Goal: Answer question/provide support: Answer question/provide support

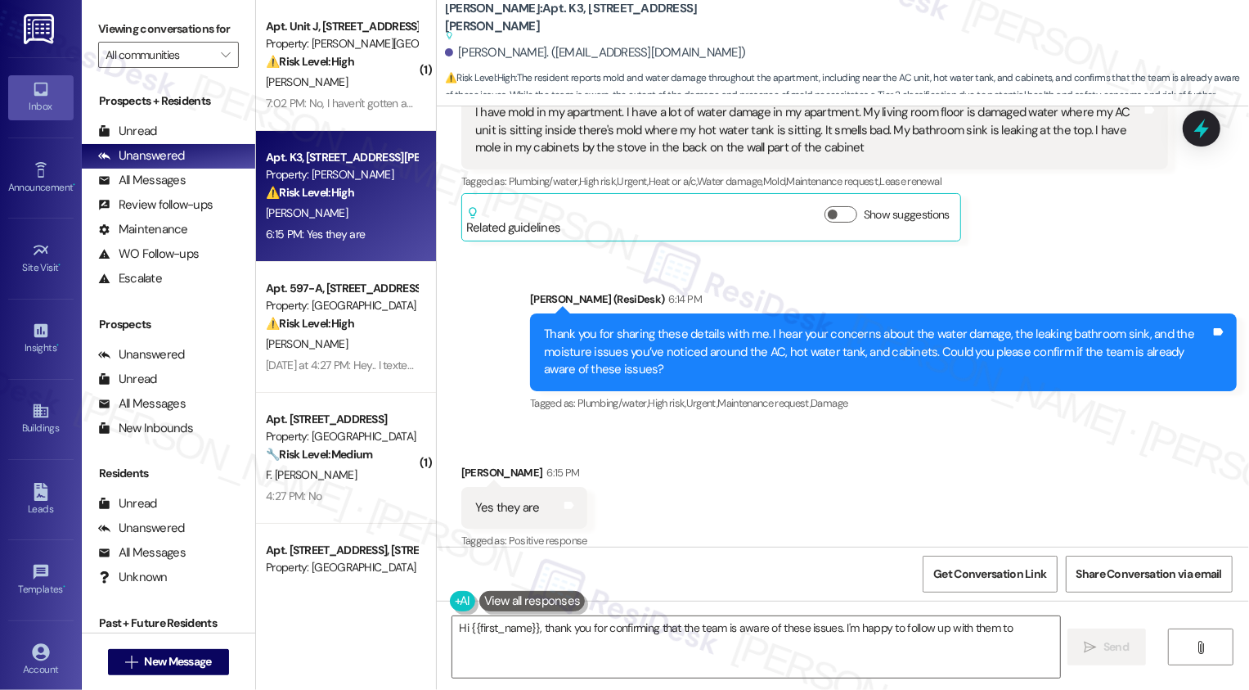
scroll to position [1519, 0]
click at [565, 639] on textarea "Hi {{first_name}}, thank you for confirming that the team is aware of these iss…" at bounding box center [756, 646] width 608 height 61
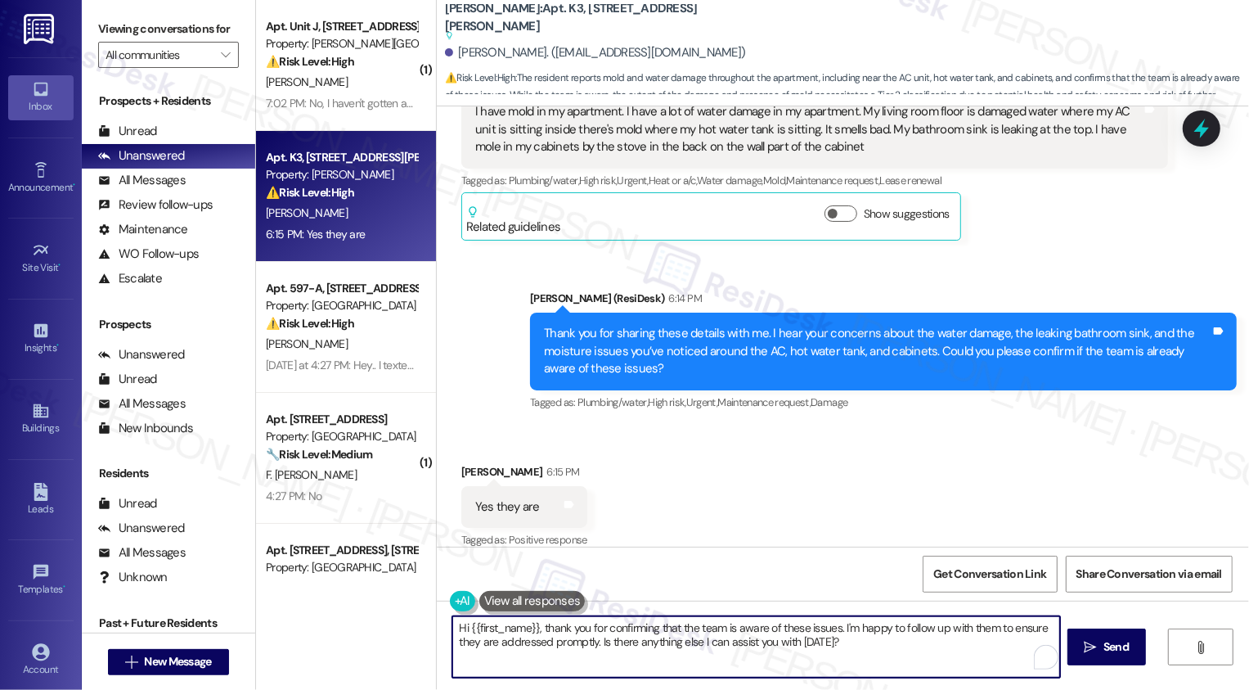
type textarea "G"
click at [463, 463] on div "[PERSON_NAME] 6:15 PM" at bounding box center [524, 474] width 126 height 23
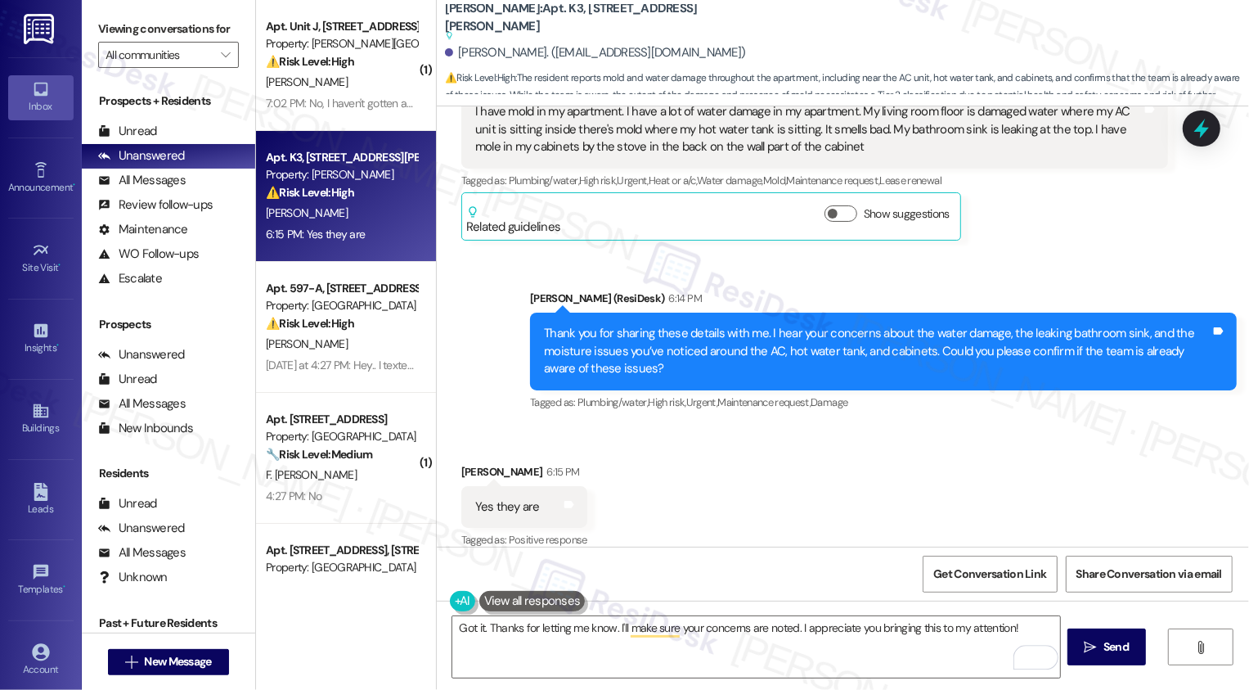
click at [463, 463] on div "[PERSON_NAME] 6:15 PM" at bounding box center [524, 474] width 126 height 23
copy div "[PERSON_NAME]"
click at [605, 622] on textarea "Got it. Thanks for letting me know. I'll make sure your concerns are noted. I a…" at bounding box center [756, 646] width 608 height 61
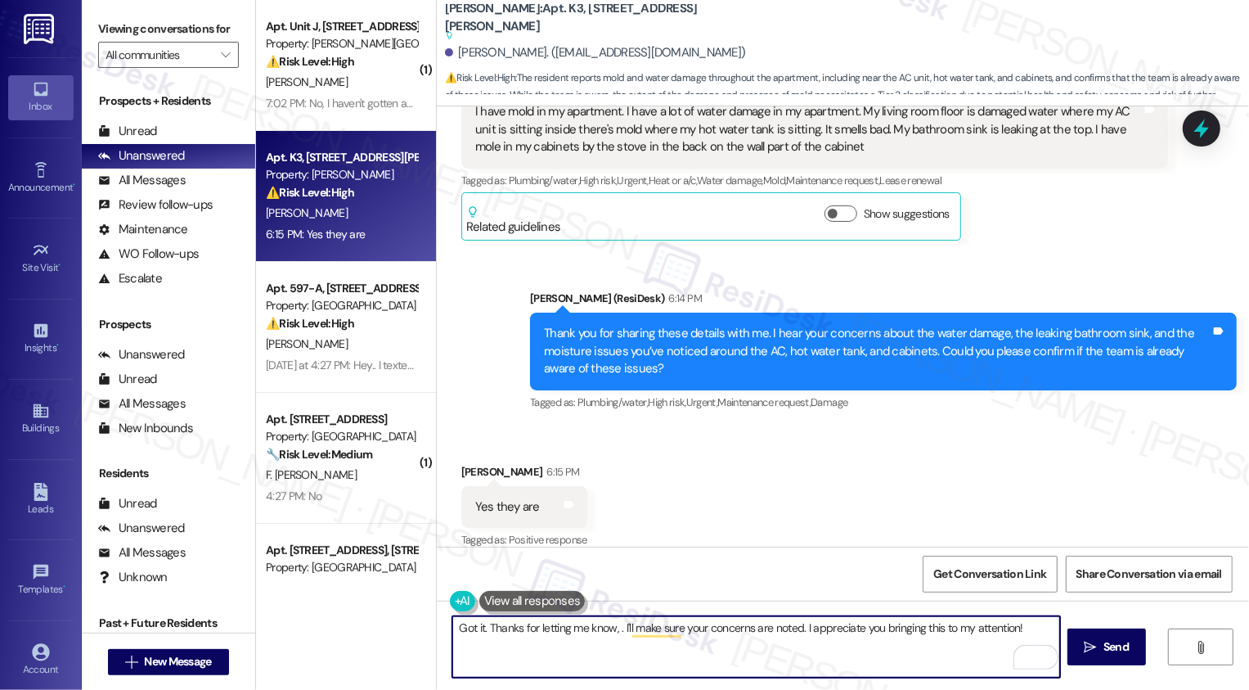
paste textarea "[PERSON_NAME]"
click at [812, 632] on textarea "Got it. Thanks for letting me know, [PERSON_NAME]. I'll make sure your concerns…" at bounding box center [756, 646] width 608 height 61
type textarea "Fetching suggested responses. Please feel free to read through the conversation…"
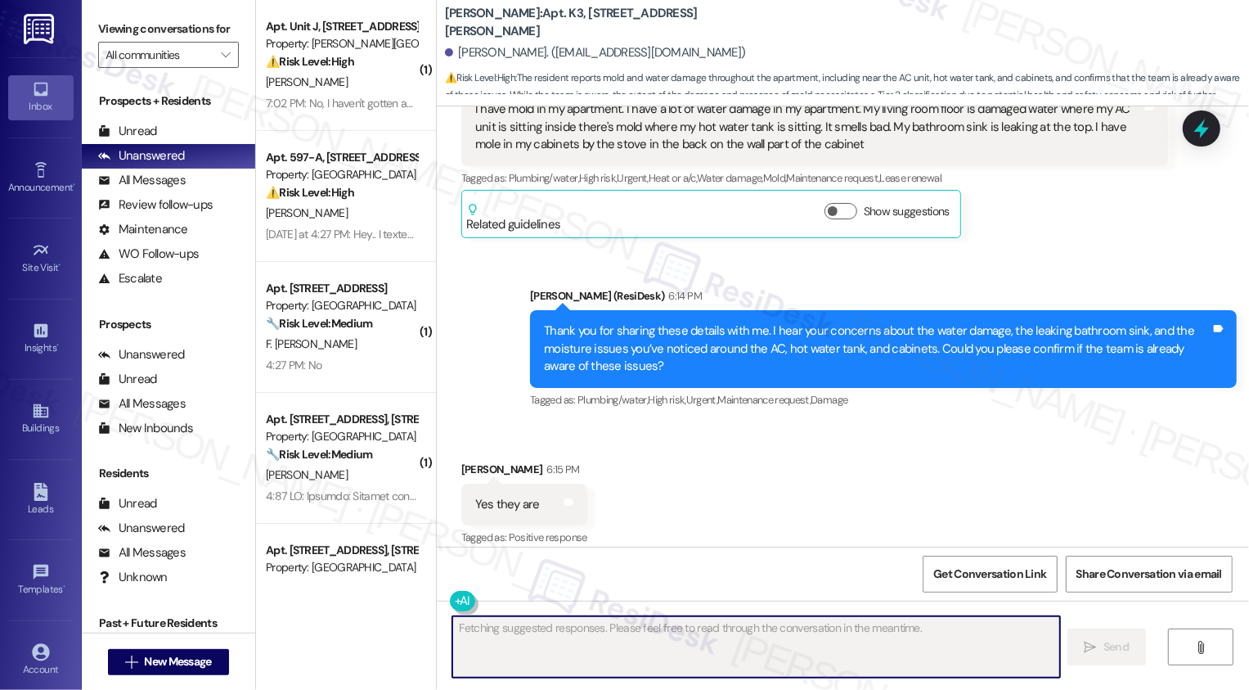
scroll to position [1634, 0]
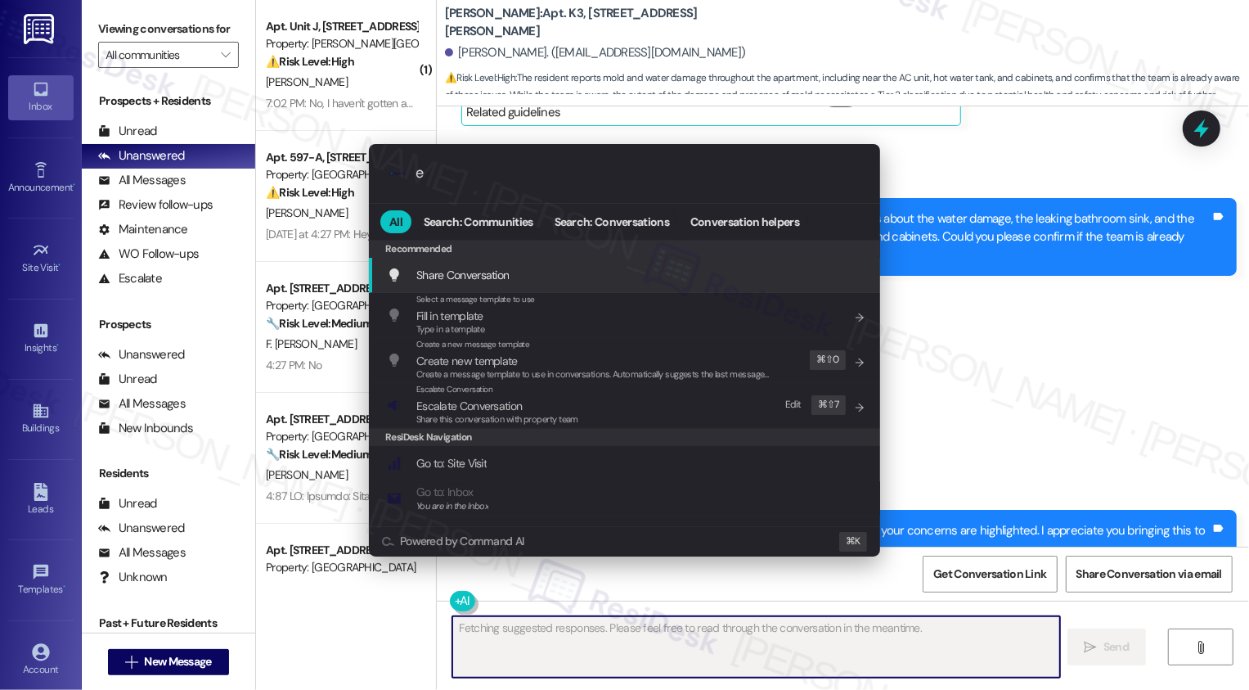
type input "es"
type textarea "Updating..."
type input "escal"
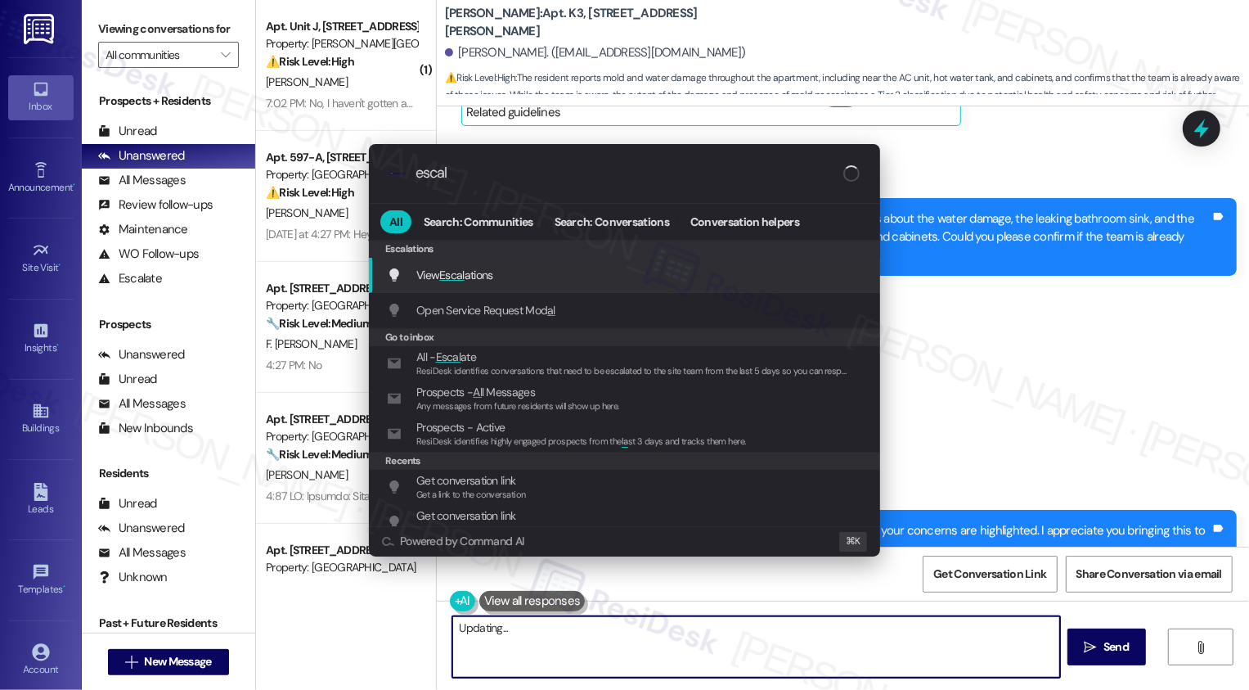
type textarea "Hi"
type input "escala"
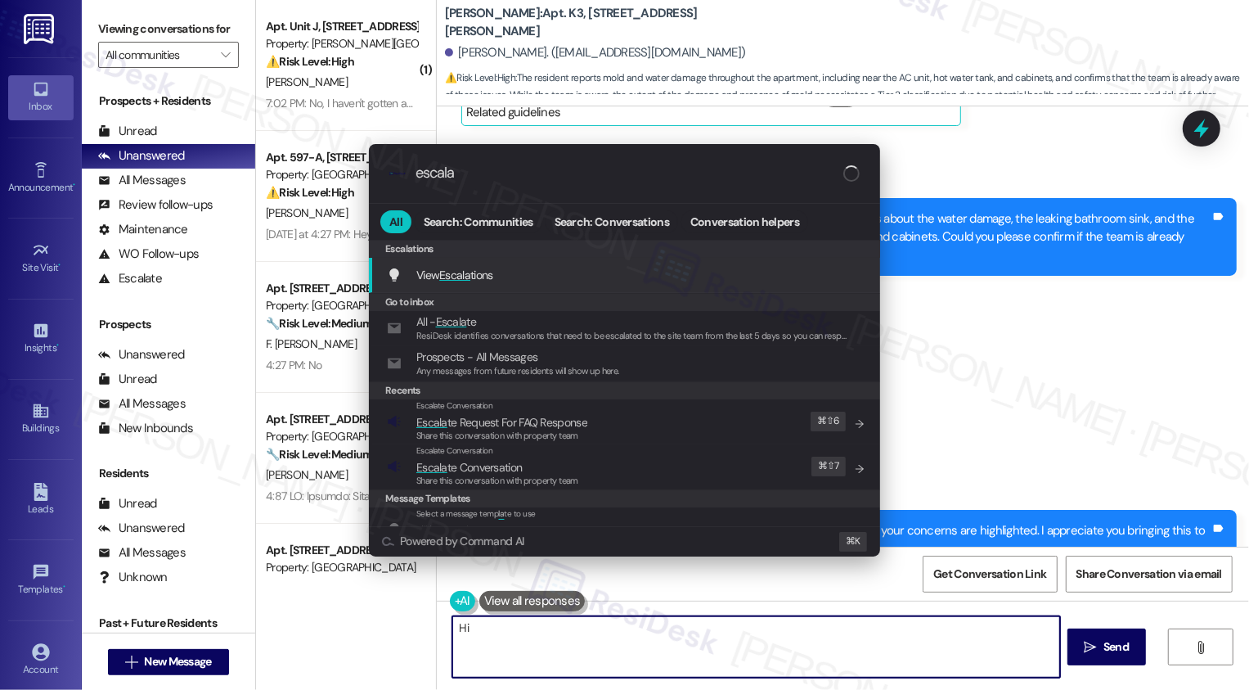
type textarea "Hi {{first_name}}"
type input "escalat"
type textarea "Hi {{first_name}}!"
type input "escalate"
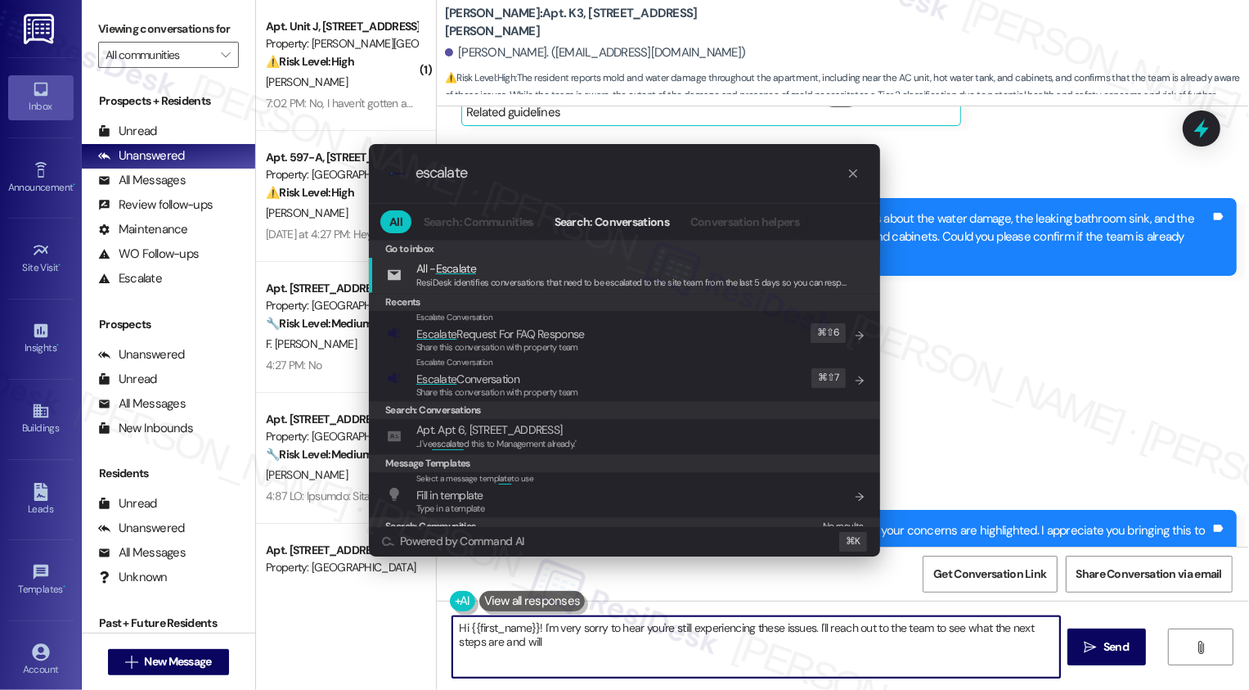
type textarea "Hi {{first_name}}! I'm very sorry to hear you're still experiencing these issue…"
type input "escalate"
click at [492, 379] on span "Escalate Conversation" at bounding box center [467, 378] width 103 height 15
type textarea "Hi {{first_name}}! I'm very sorry to hear you're still experiencing these issue…"
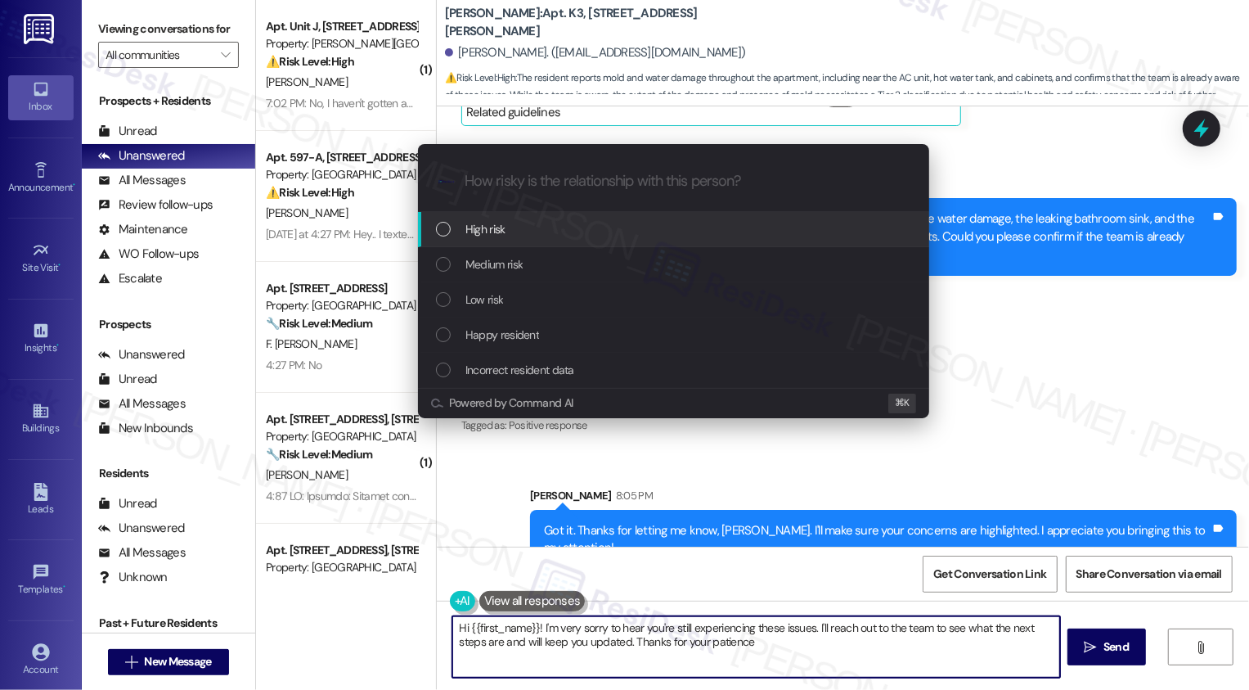
type textarea "Hi {{first_name}}! I'm very sorry to hear you're still experiencing these issue…"
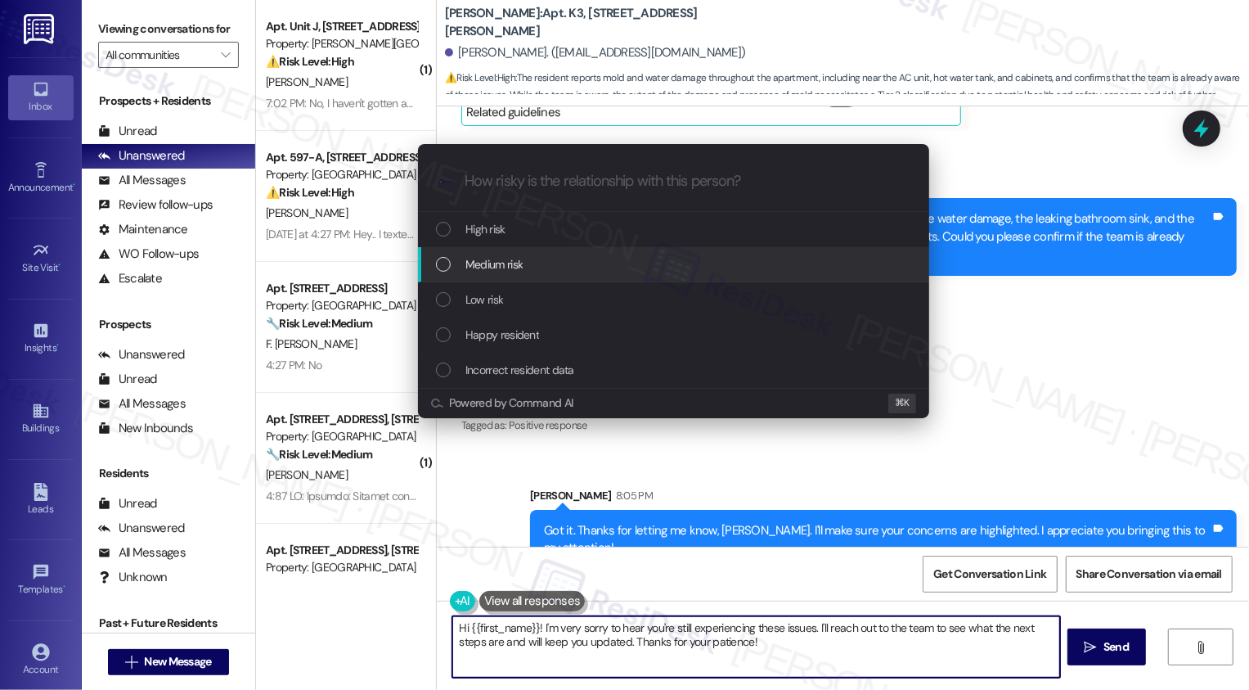
click at [477, 254] on div "Medium risk" at bounding box center [673, 264] width 511 height 35
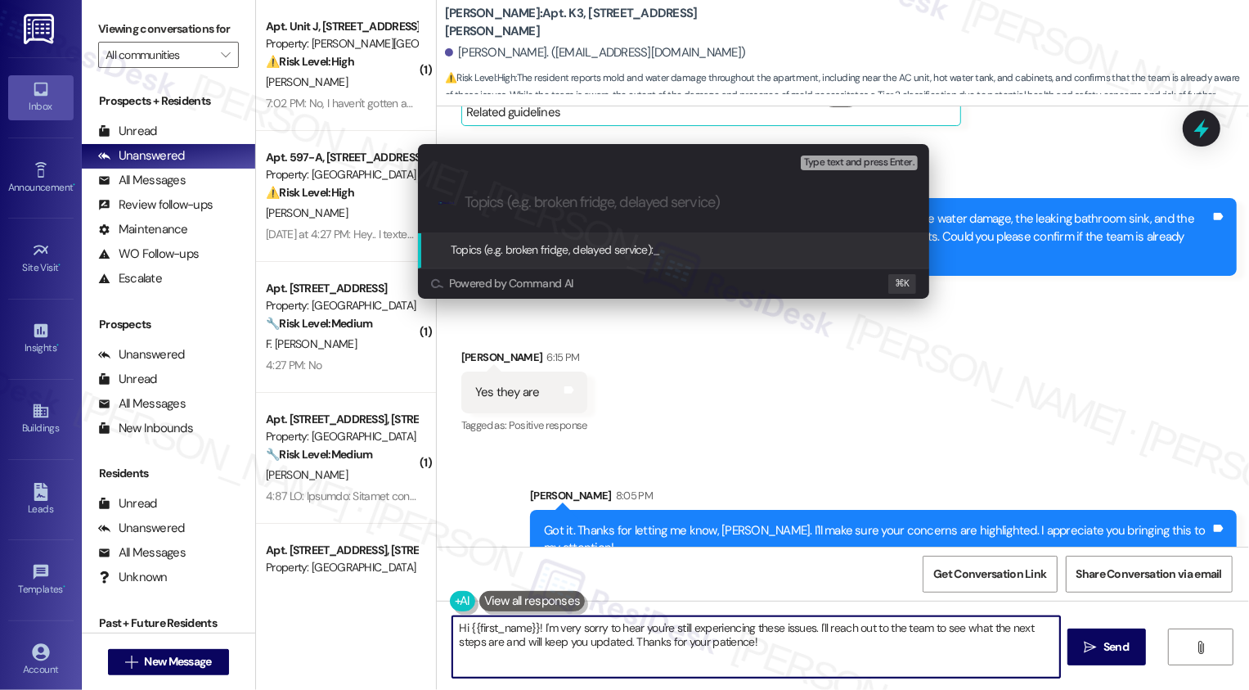
type input "M"
click at [521, 205] on input "Current maintenance" at bounding box center [680, 202] width 431 height 17
click at [622, 218] on div ".cls-1{fill:#0a055f;}.cls-2{fill:#0cc4c4;} resideskLogoBlueOrange Current Maint…" at bounding box center [673, 202] width 511 height 58
click at [628, 200] on input "Current Maintenance" at bounding box center [680, 202] width 431 height 17
type input "Current Maintenance Issues"
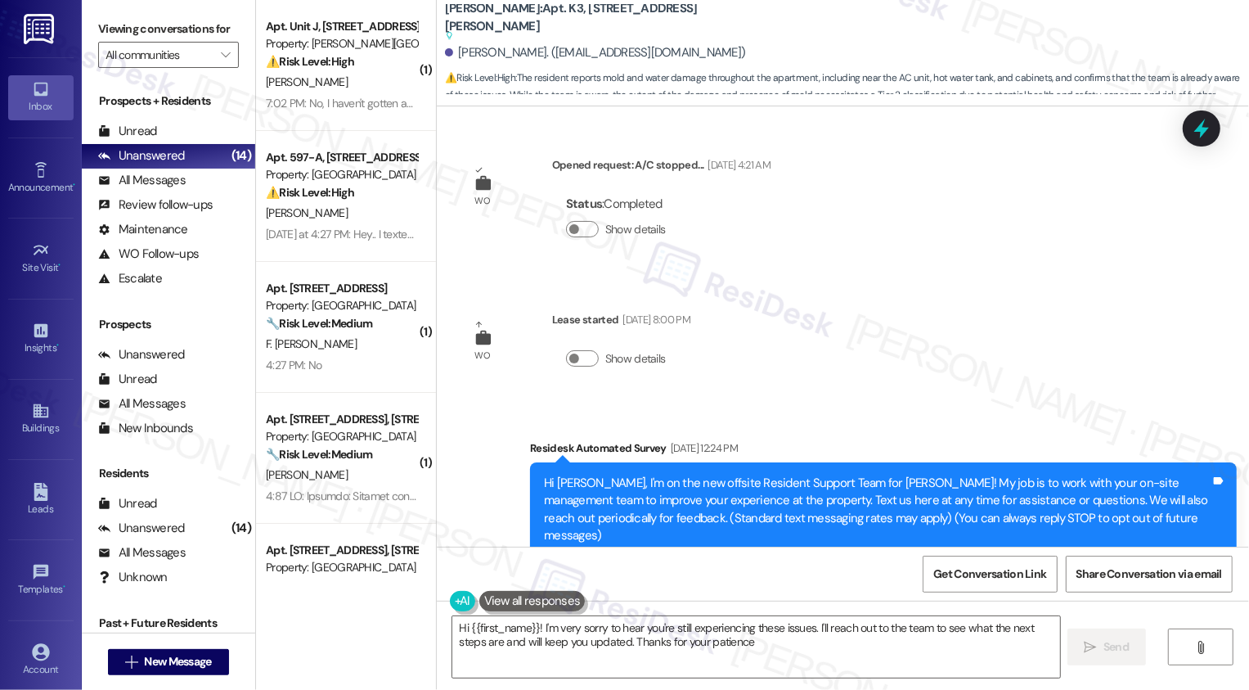
type textarea "Hi {{first_name}}! I'm very sorry to hear you're still experiencing these issue…"
